Goal: Information Seeking & Learning: Learn about a topic

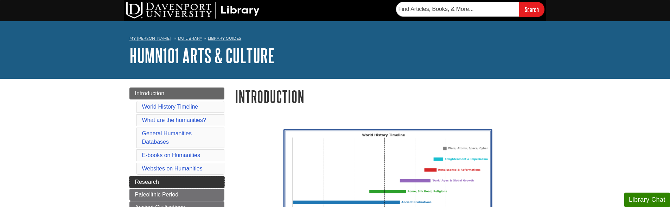
click at [196, 183] on link "Research" at bounding box center [176, 182] width 95 height 12
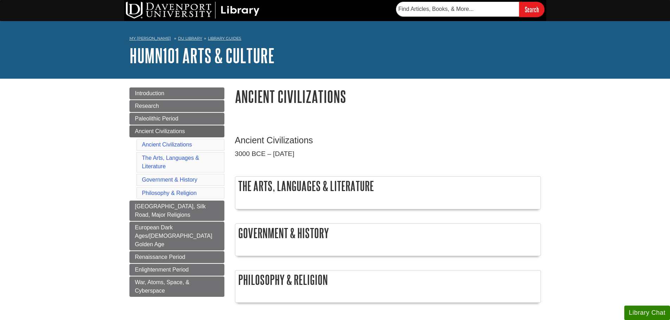
drag, startPoint x: 299, startPoint y: 113, endPoint x: 258, endPoint y: 121, distance: 42.3
click at [258, 121] on div "Ancient Civilizations 3000 BCE – 500 CE The Arts, Languages & Literature Govern…" at bounding box center [388, 219] width 316 height 196
click at [199, 120] on link "Paleolithic Period" at bounding box center [176, 119] width 95 height 12
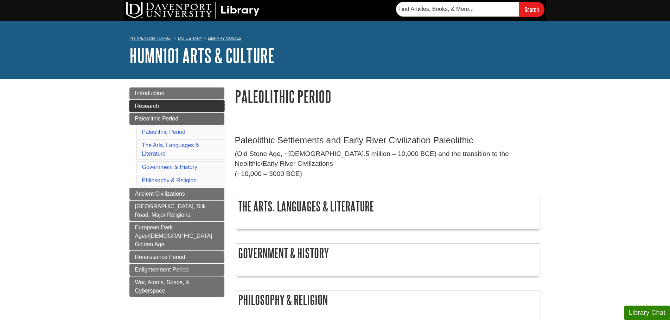
click at [199, 112] on link "Research" at bounding box center [176, 106] width 95 height 12
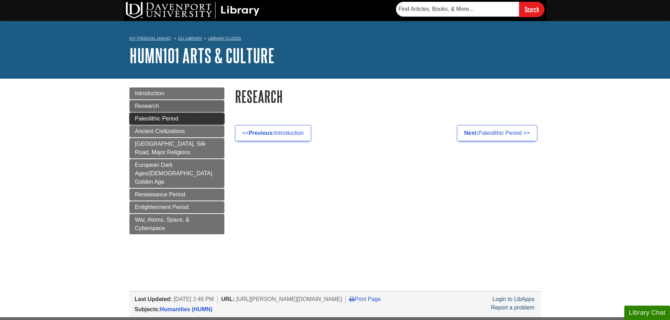
click at [198, 117] on link "Paleolithic Period" at bounding box center [176, 119] width 95 height 12
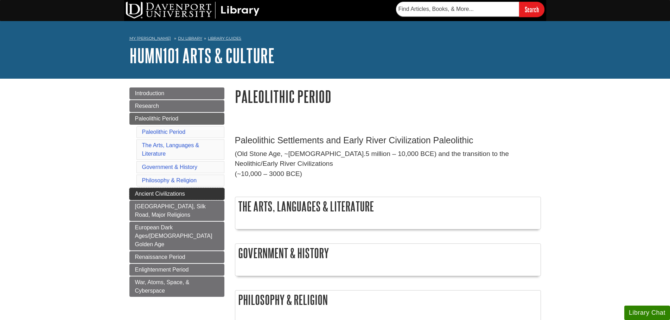
click at [178, 194] on span "Ancient Civilizations" at bounding box center [160, 194] width 50 height 6
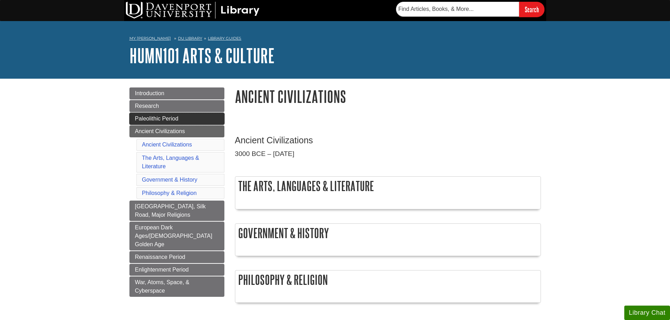
click at [189, 117] on link "Paleolithic Period" at bounding box center [176, 119] width 95 height 12
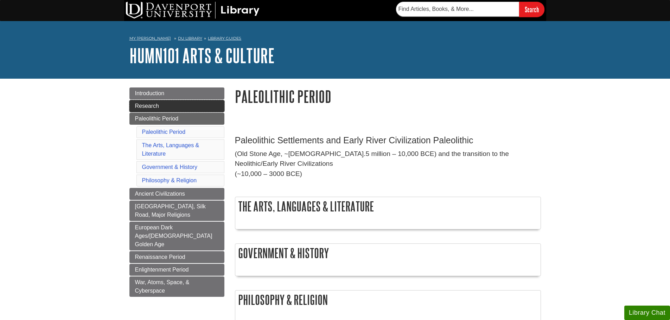
click at [176, 107] on link "Research" at bounding box center [176, 106] width 95 height 12
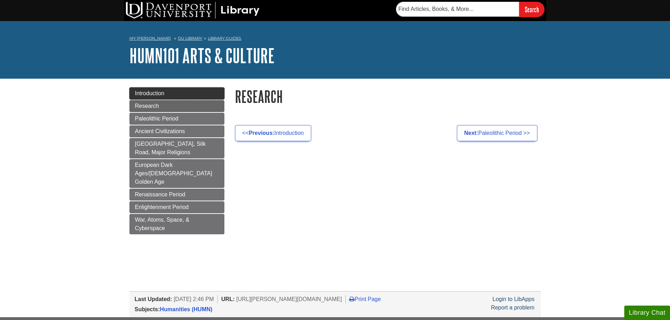
click at [166, 95] on link "Introduction" at bounding box center [176, 94] width 95 height 12
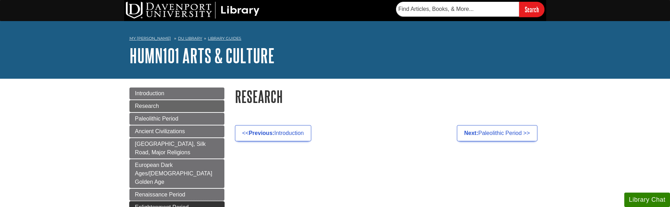
click at [193, 201] on link "Enlightenment Period" at bounding box center [176, 207] width 95 height 12
